Goal: Task Accomplishment & Management: Use online tool/utility

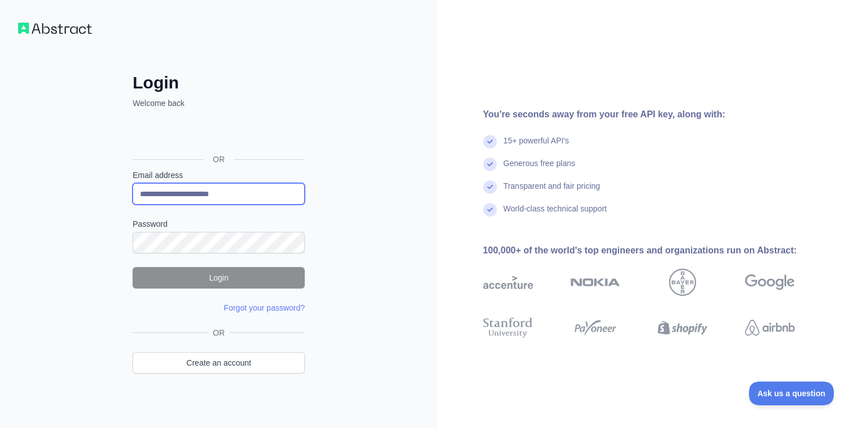
type input "**********"
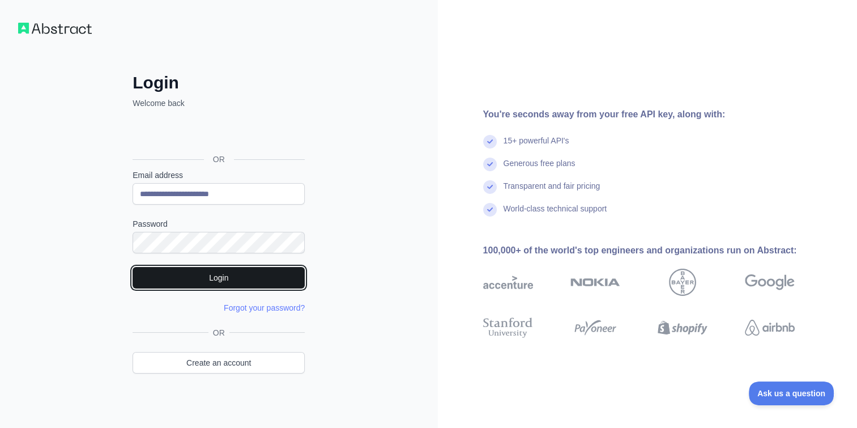
click at [216, 272] on button "Login" at bounding box center [219, 278] width 172 height 22
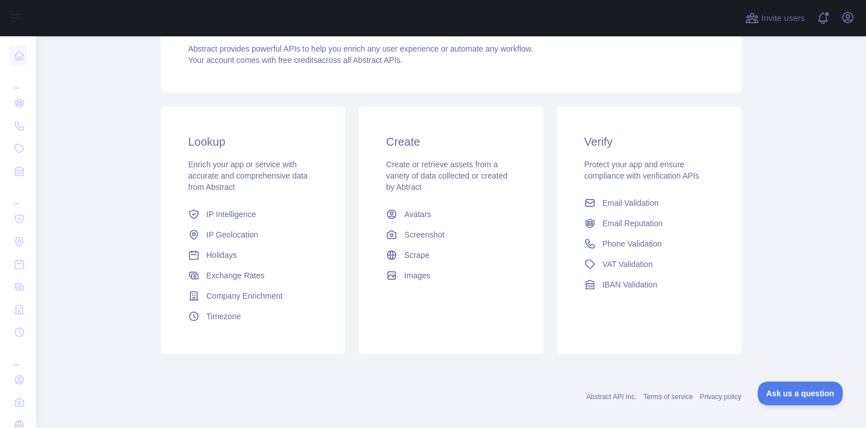
scroll to position [136, 0]
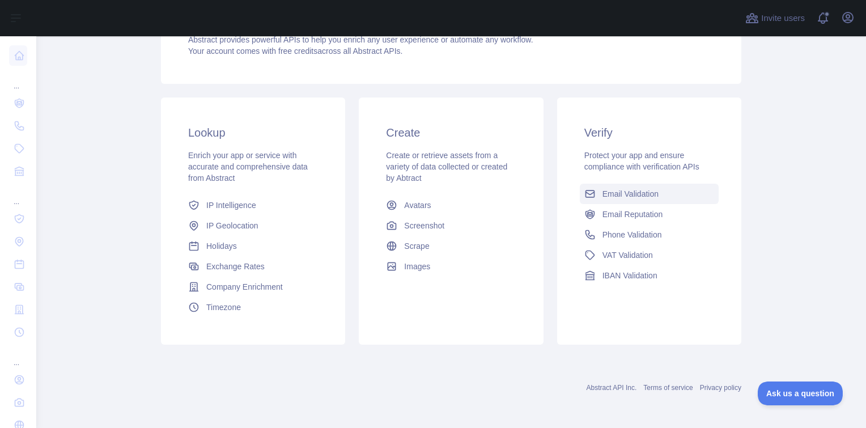
click at [608, 193] on span "Email Validation" at bounding box center [630, 193] width 56 height 11
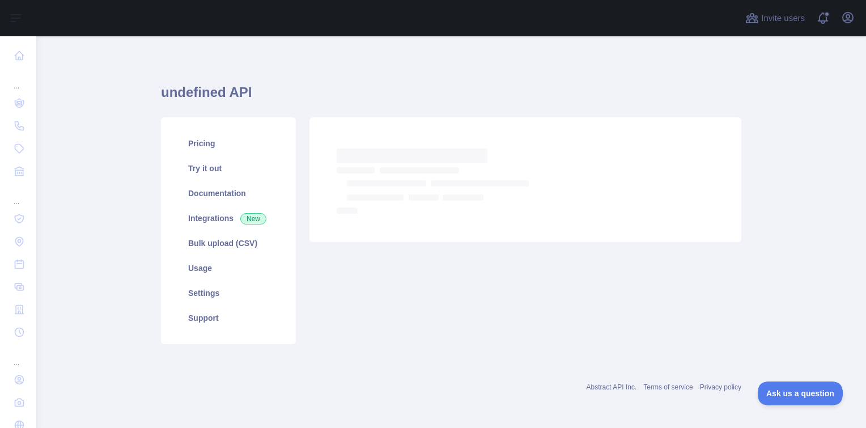
scroll to position [2, 0]
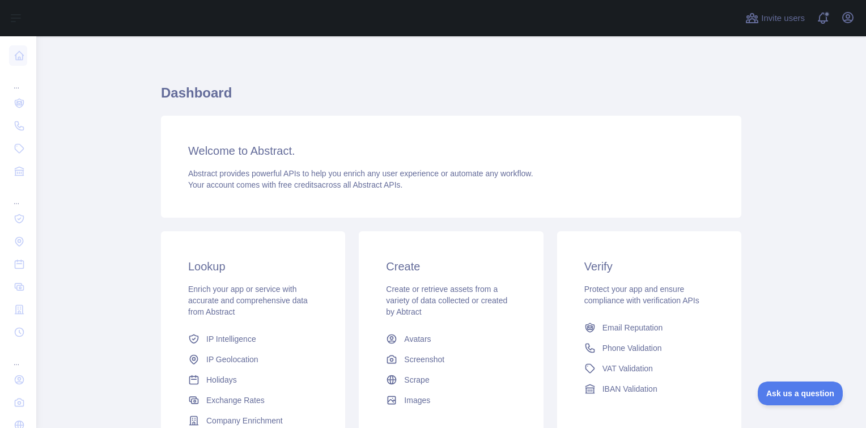
scroll to position [136, 0]
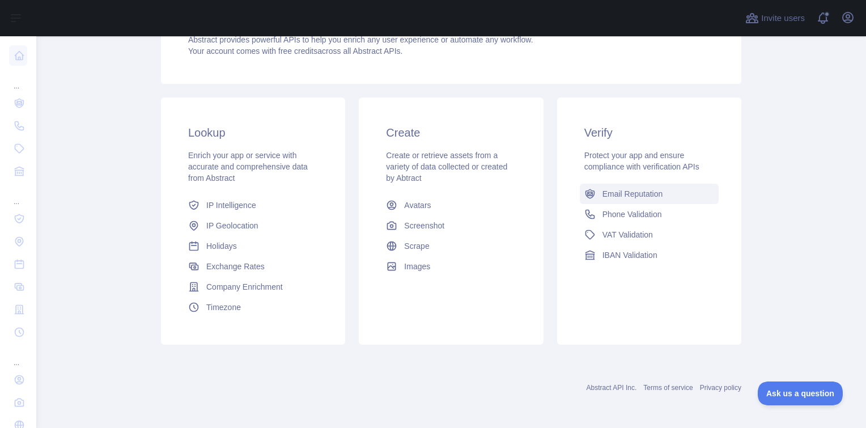
click at [624, 194] on span "Email Reputation" at bounding box center [632, 193] width 61 height 11
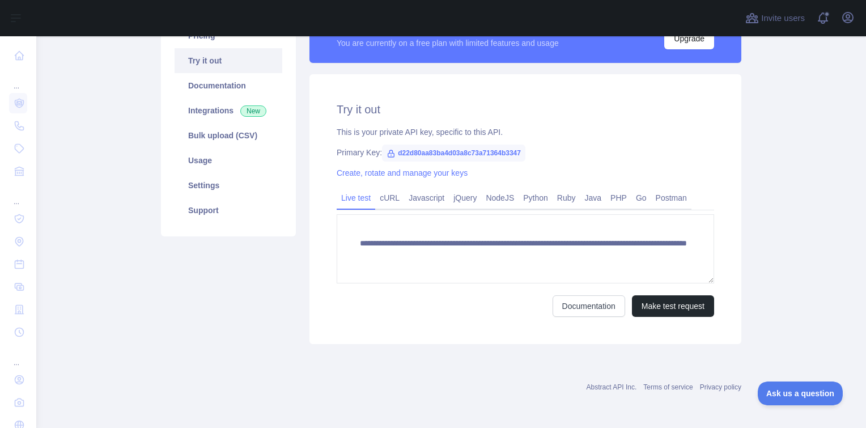
scroll to position [109, 0]
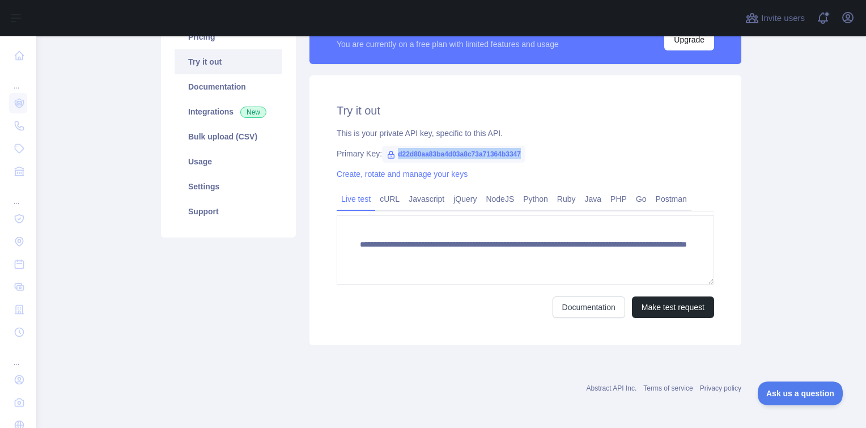
drag, startPoint x: 522, startPoint y: 151, endPoint x: 376, endPoint y: 154, distance: 146.2
click at [376, 154] on div "Primary Key: d22d80aa83ba4d03a8c73a71364b3347" at bounding box center [524, 153] width 377 height 11
copy span "d22d80aa83ba4d03a8c73a71364b3347"
